Goal: Transaction & Acquisition: Purchase product/service

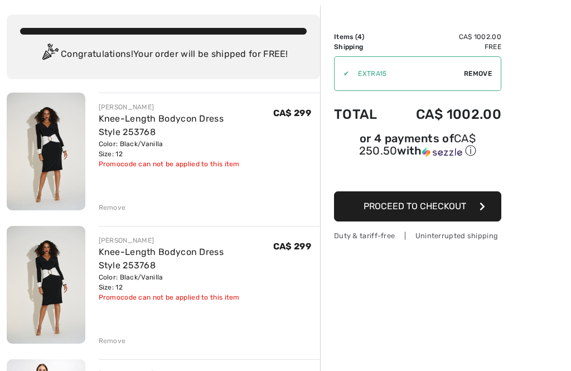
scroll to position [54, 0]
click at [118, 342] on div "Remove" at bounding box center [112, 341] width 27 height 10
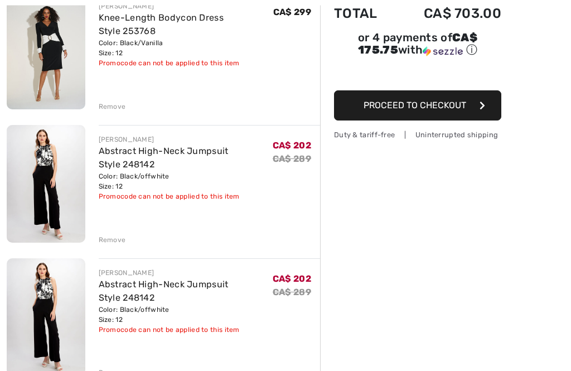
scroll to position [154, 0]
click at [118, 370] on div "Remove" at bounding box center [112, 372] width 27 height 10
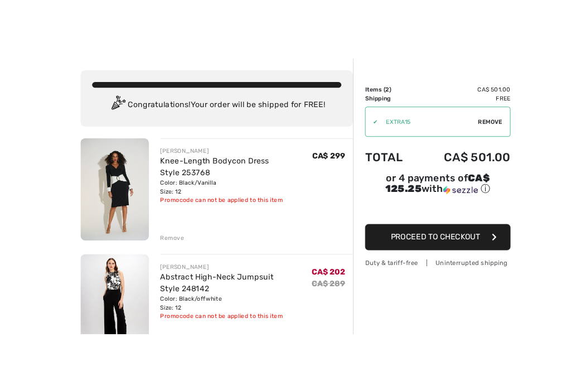
scroll to position [23, 0]
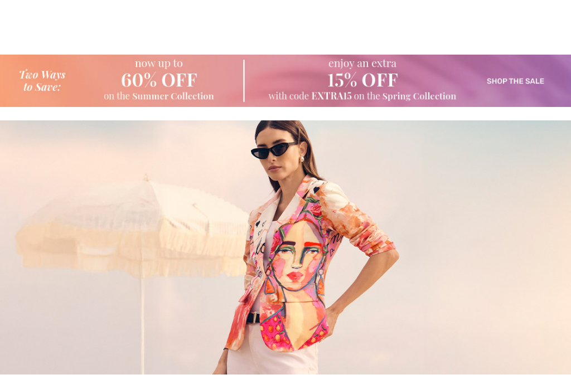
checkbox input "true"
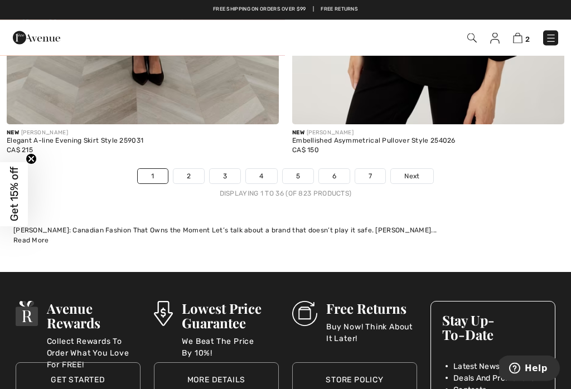
scroll to position [8735, 0]
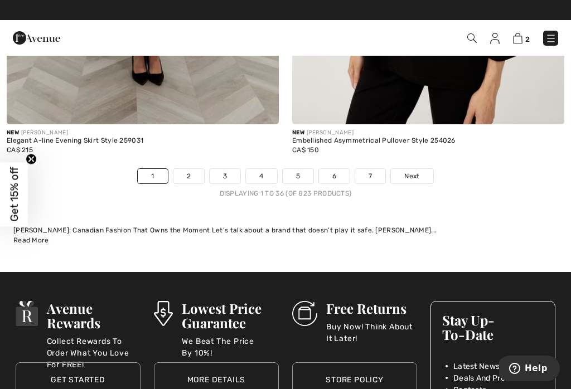
click at [191, 172] on link "2" at bounding box center [188, 176] width 31 height 14
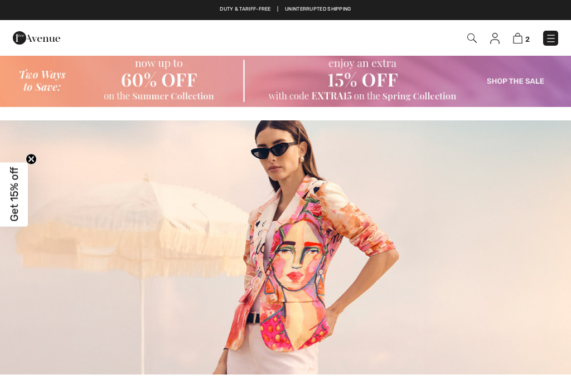
checkbox input "true"
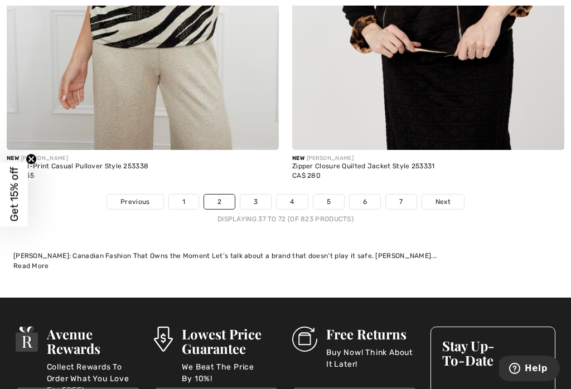
scroll to position [8764, 0]
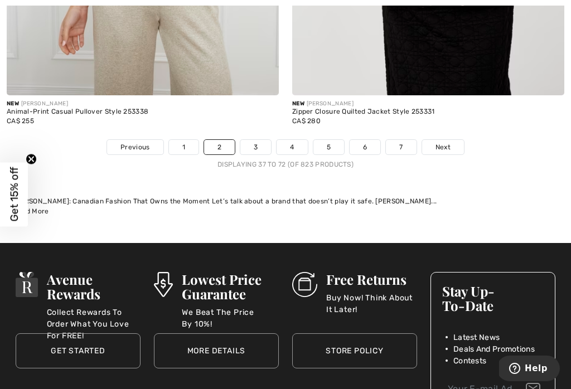
click at [255, 140] on link "3" at bounding box center [255, 147] width 31 height 14
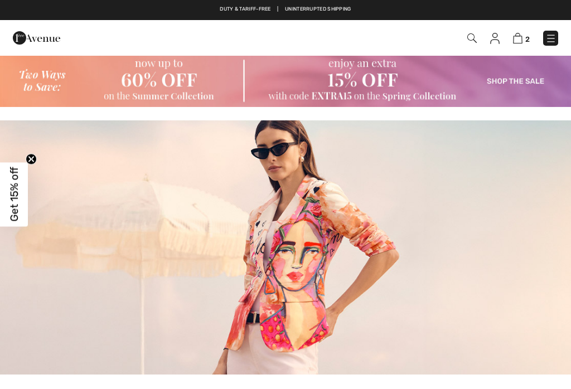
checkbox input "true"
